Goal: Task Accomplishment & Management: Complete application form

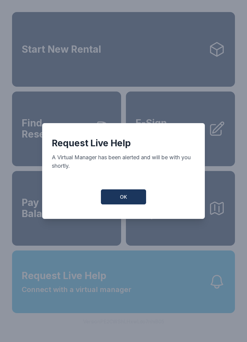
click at [119, 203] on button "OK" at bounding box center [123, 196] width 45 height 15
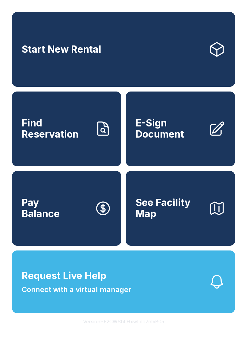
click at [70, 295] on span "Connect with a virtual manager" at bounding box center [77, 289] width 110 height 11
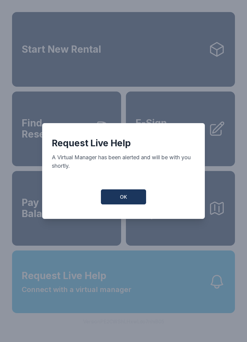
click at [122, 204] on button "OK" at bounding box center [123, 196] width 45 height 15
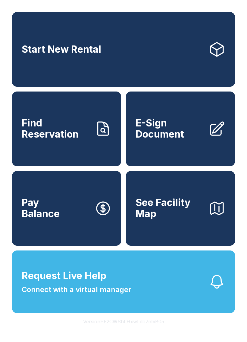
click at [183, 139] on span "E-Sign Document" at bounding box center [170, 129] width 68 height 22
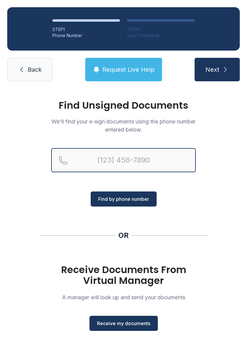
click at [135, 161] on input "Reservation phone number" at bounding box center [123, 160] width 145 height 24
type input "[PHONE_NUMBER]"
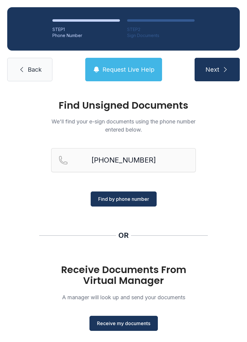
click at [140, 195] on button "Find by phone number" at bounding box center [124, 199] width 66 height 15
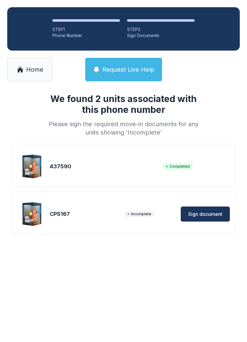
click at [30, 76] on link "Home" at bounding box center [29, 69] width 45 height 23
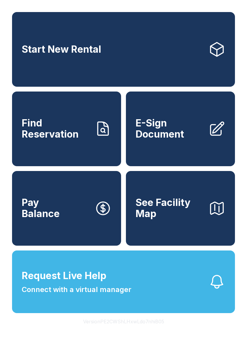
click at [174, 136] on span "E-Sign Document" at bounding box center [170, 129] width 68 height 22
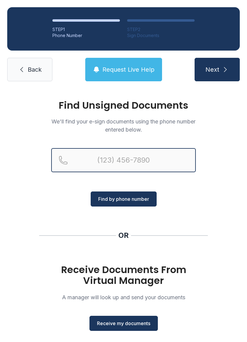
click at [133, 161] on input "Reservation phone number" at bounding box center [123, 160] width 145 height 24
type input "[PHONE_NUMBER]"
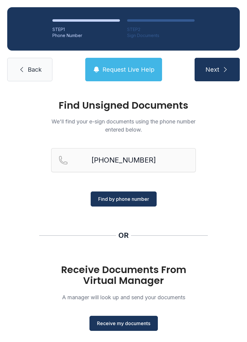
click at [212, 197] on div "Find Unsigned Documents We'll find your e-sign documents using the phone number…" at bounding box center [123, 222] width 247 height 267
click at [128, 327] on button "Receive my documents" at bounding box center [123, 323] width 68 height 15
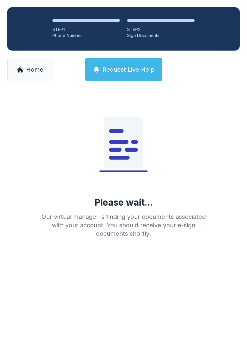
click at [34, 65] on link "Home" at bounding box center [29, 69] width 45 height 23
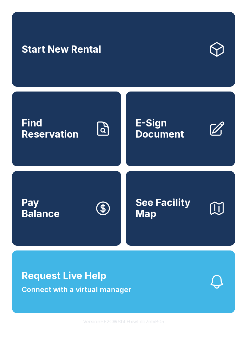
click at [188, 129] on span "E-Sign Document" at bounding box center [170, 129] width 68 height 22
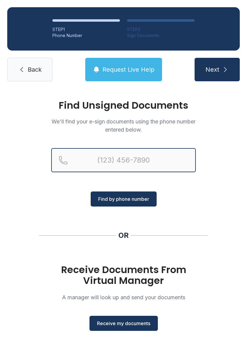
click at [144, 162] on input "Reservation phone number" at bounding box center [123, 160] width 145 height 24
type input "[PHONE_NUMBER]"
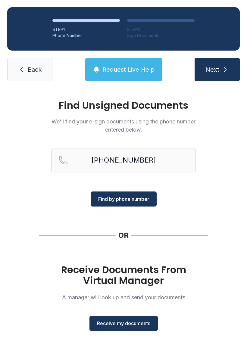
click at [212, 202] on div "Find Unsigned Documents We'll find your e-sign documents using the phone number…" at bounding box center [123, 222] width 247 height 267
click at [136, 323] on span "Receive my documents" at bounding box center [123, 323] width 53 height 7
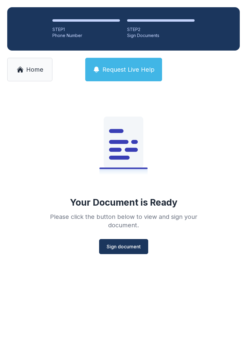
click at [135, 247] on span "Sign document" at bounding box center [124, 246] width 34 height 7
click at [2, 68] on div "STEP 1 Phone Number STEP 2 Sign Documents Home Request Live Help" at bounding box center [123, 44] width 247 height 89
click at [24, 66] on link "Home" at bounding box center [29, 69] width 45 height 23
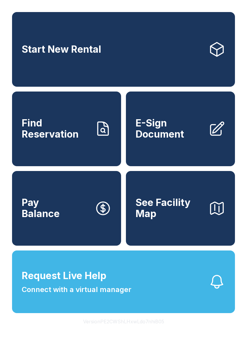
click at [198, 137] on span "E-Sign Document" at bounding box center [170, 129] width 68 height 22
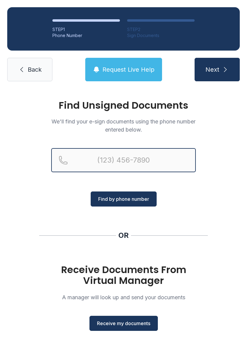
click at [158, 164] on input "Reservation phone number" at bounding box center [123, 160] width 145 height 24
type input "[PHONE_NUMBER]"
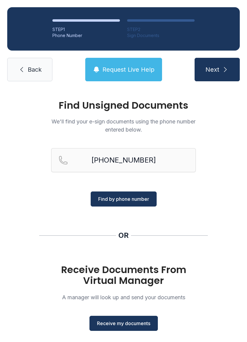
click at [228, 195] on div "Find Unsigned Documents We'll find your e-sign documents using the phone number…" at bounding box center [123, 222] width 247 height 267
click at [143, 321] on span "Receive my documents" at bounding box center [123, 323] width 53 height 7
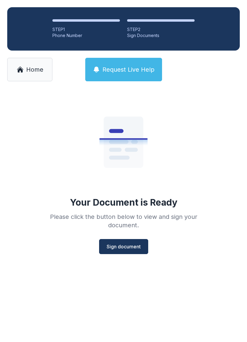
click at [136, 251] on button "Sign document" at bounding box center [123, 246] width 49 height 15
